Goal: Book appointment/travel/reservation

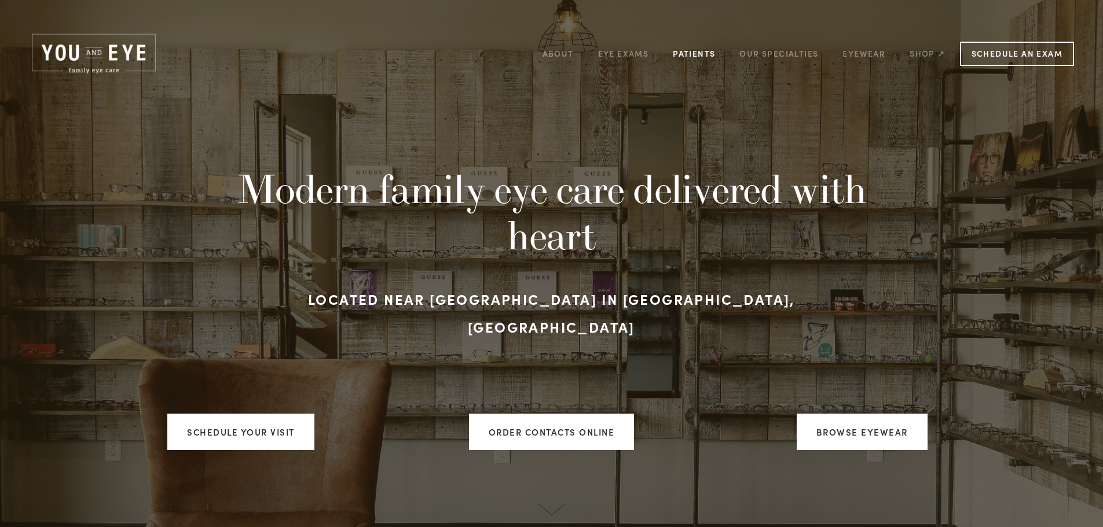
click at [703, 54] on link "Patients" at bounding box center [694, 54] width 42 height 18
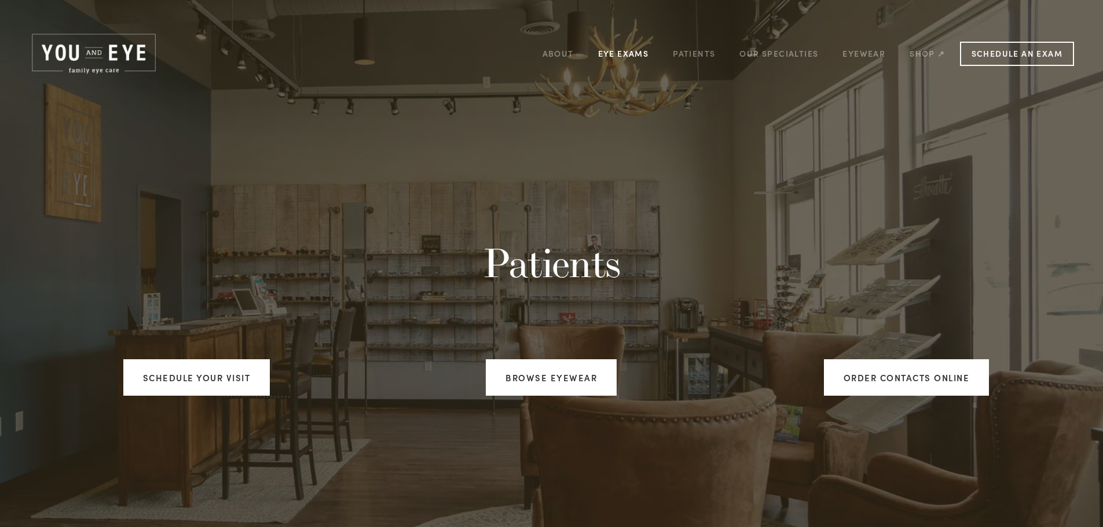
click at [626, 54] on link "Eye Exams" at bounding box center [623, 54] width 51 height 18
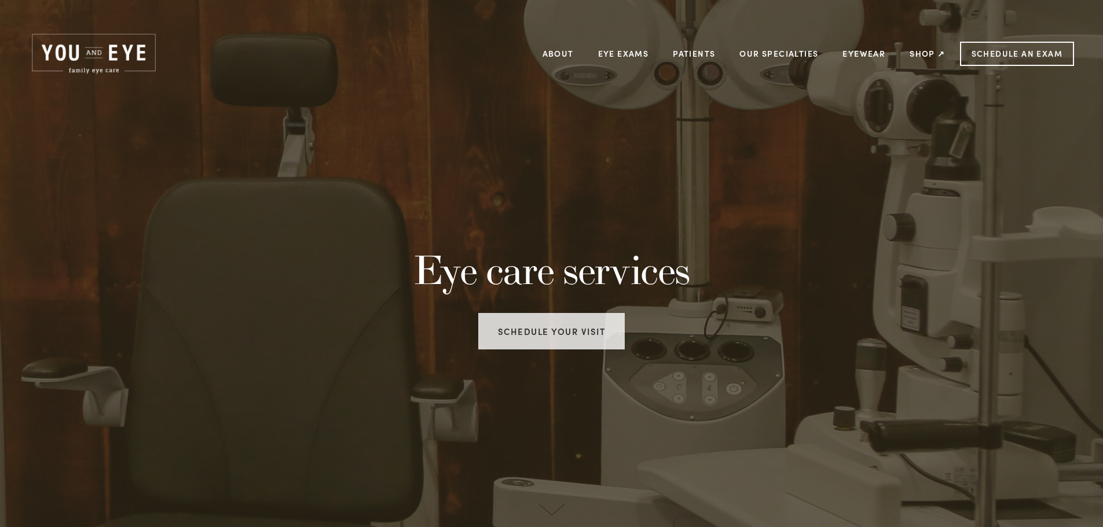
click at [557, 330] on link "Schedule your visit" at bounding box center [551, 331] width 147 height 36
